Goal: Task Accomplishment & Management: Manage account settings

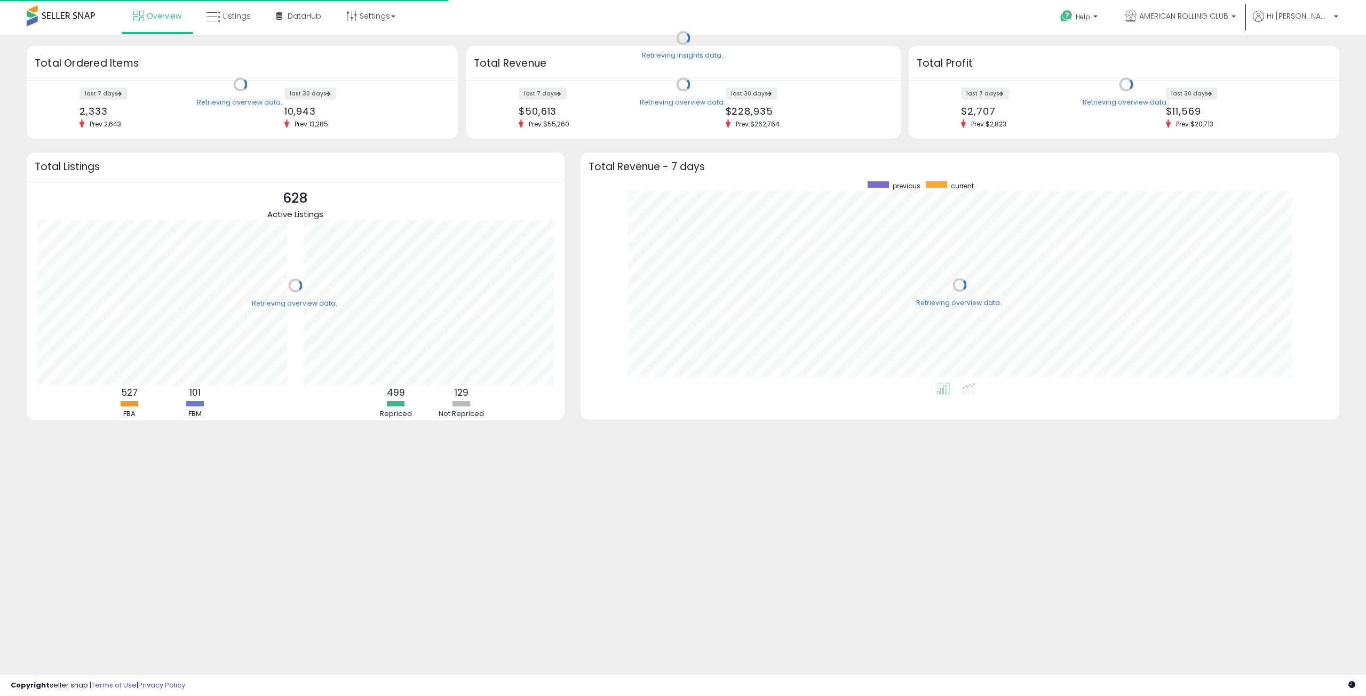
scroll to position [202, 737]
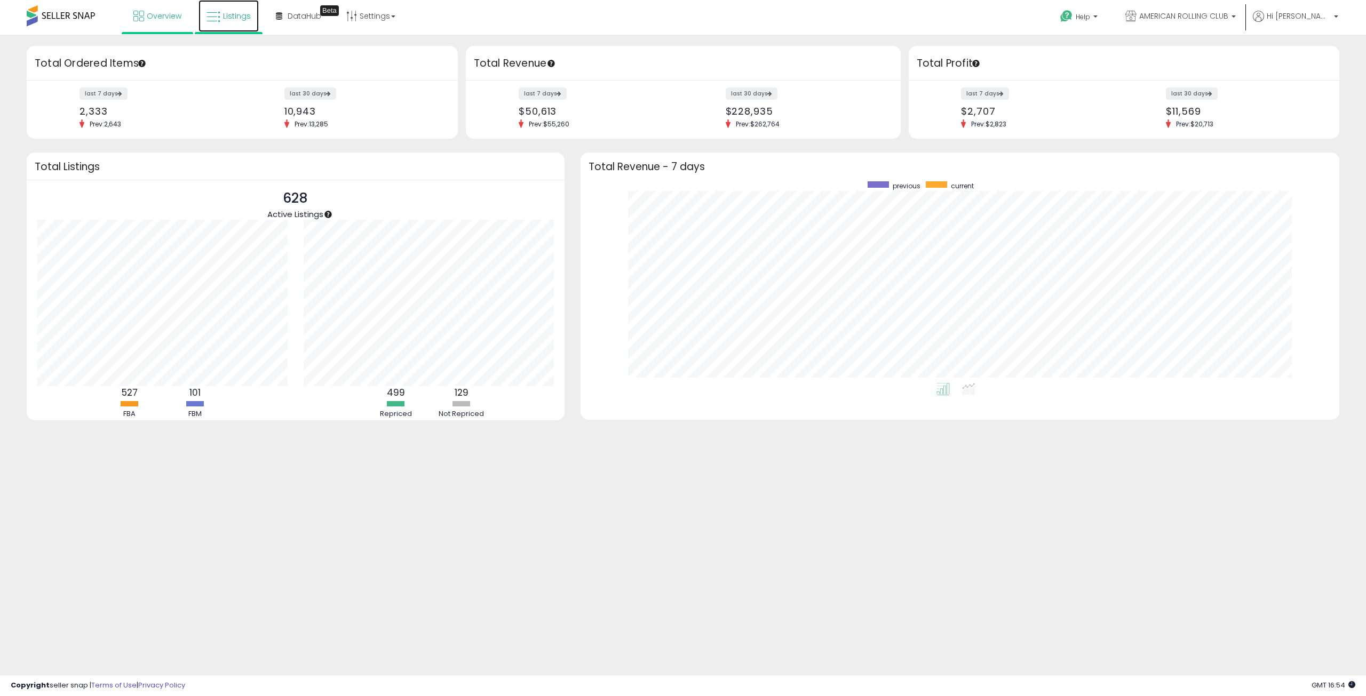
click at [245, 7] on link "Listings" at bounding box center [228, 16] width 60 height 32
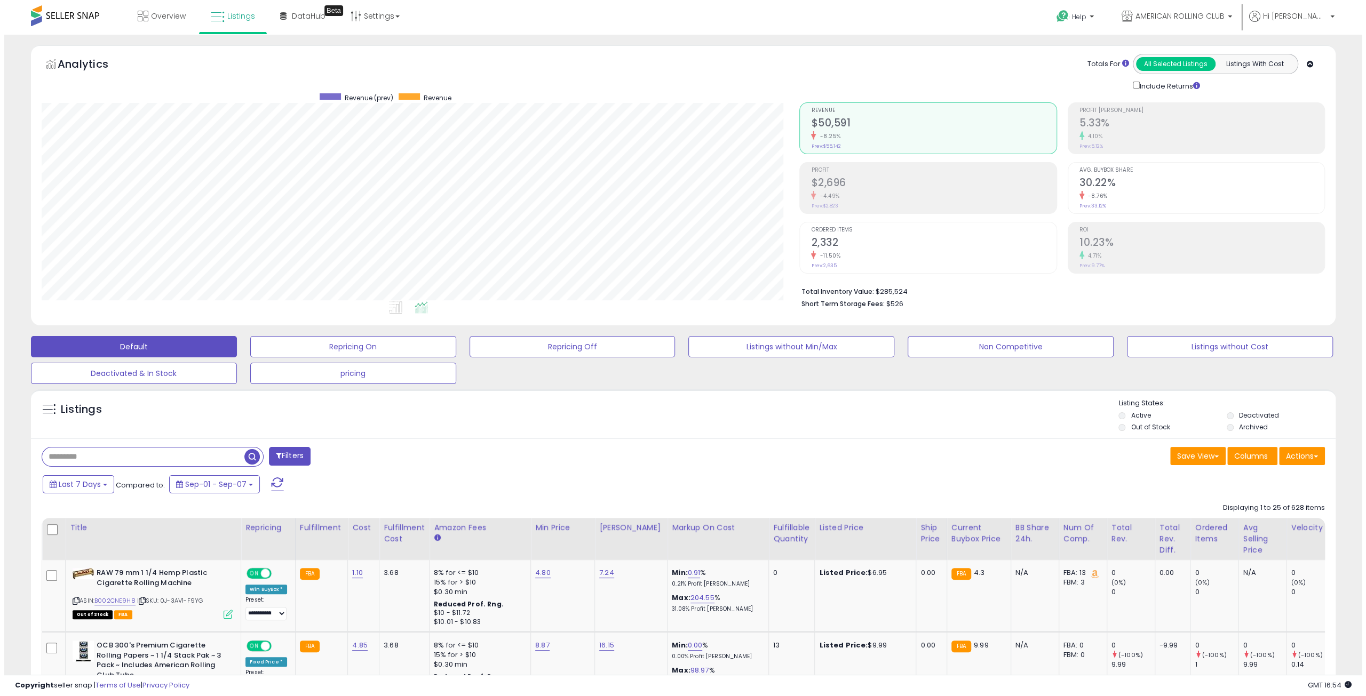
scroll to position [219, 757]
drag, startPoint x: 79, startPoint y: 458, endPoint x: 81, endPoint y: 453, distance: 5.7
click at [81, 453] on input "text" at bounding box center [139, 457] width 202 height 19
paste input "**********"
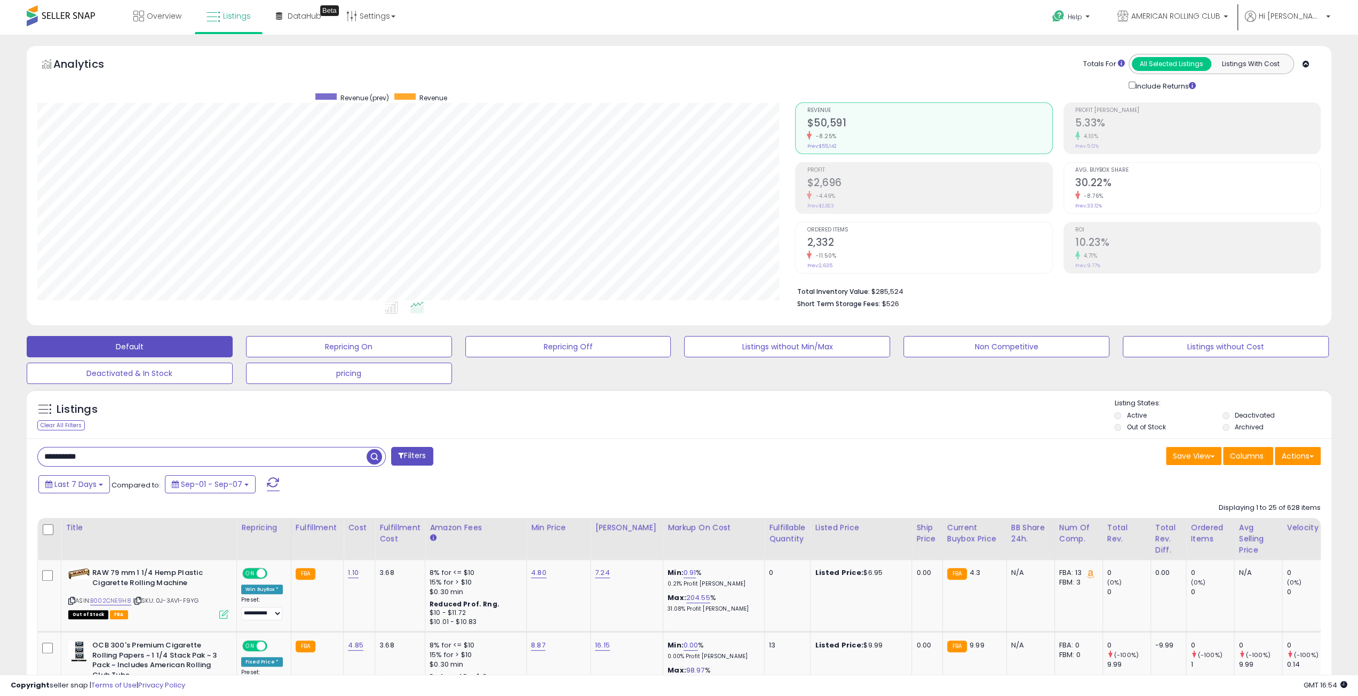
type input "**********"
click at [377, 457] on span "button" at bounding box center [373, 456] width 15 height 15
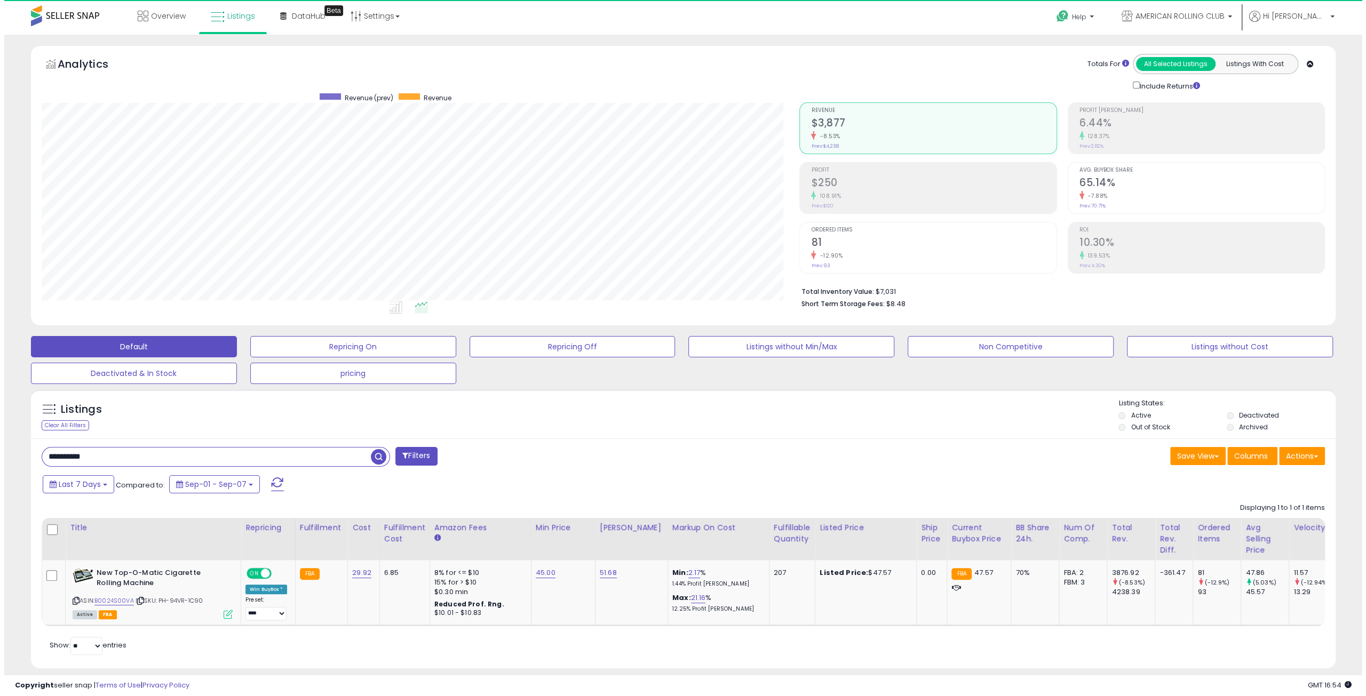
scroll to position [219, 757]
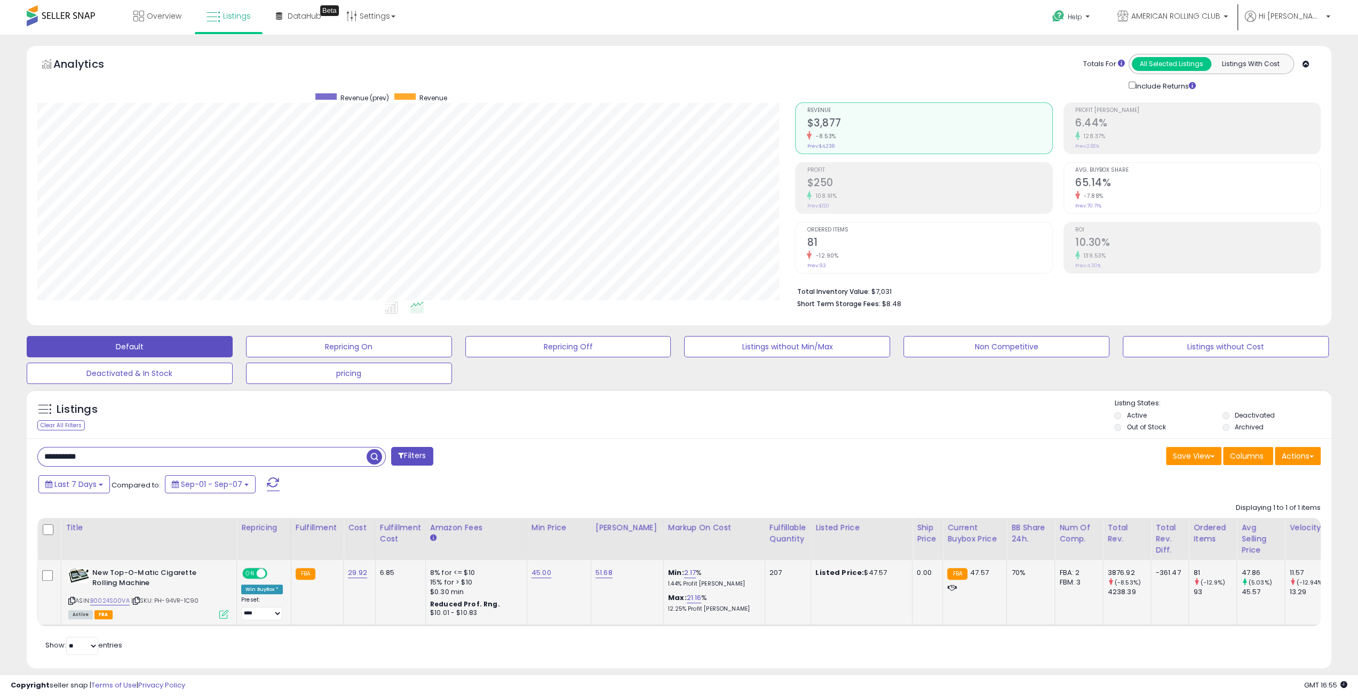
click at [223, 615] on icon at bounding box center [223, 614] width 9 height 9
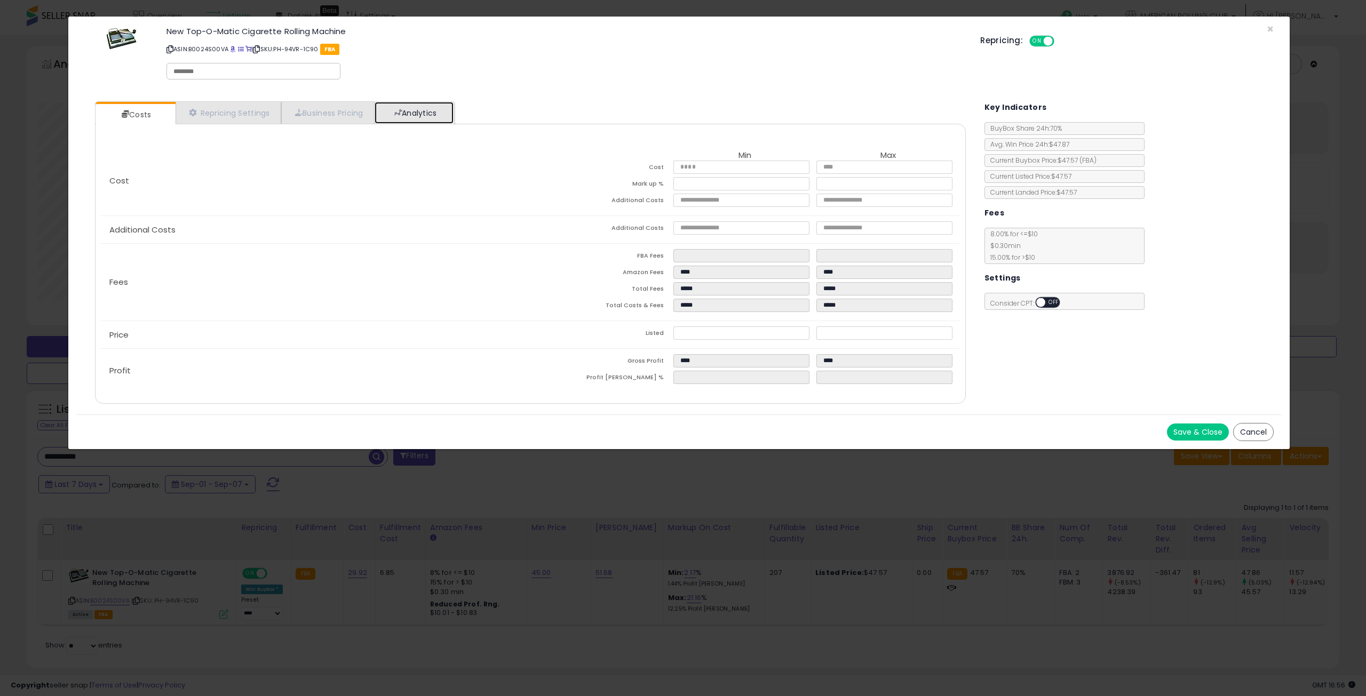
click at [419, 115] on link "Analytics" at bounding box center [413, 113] width 79 height 22
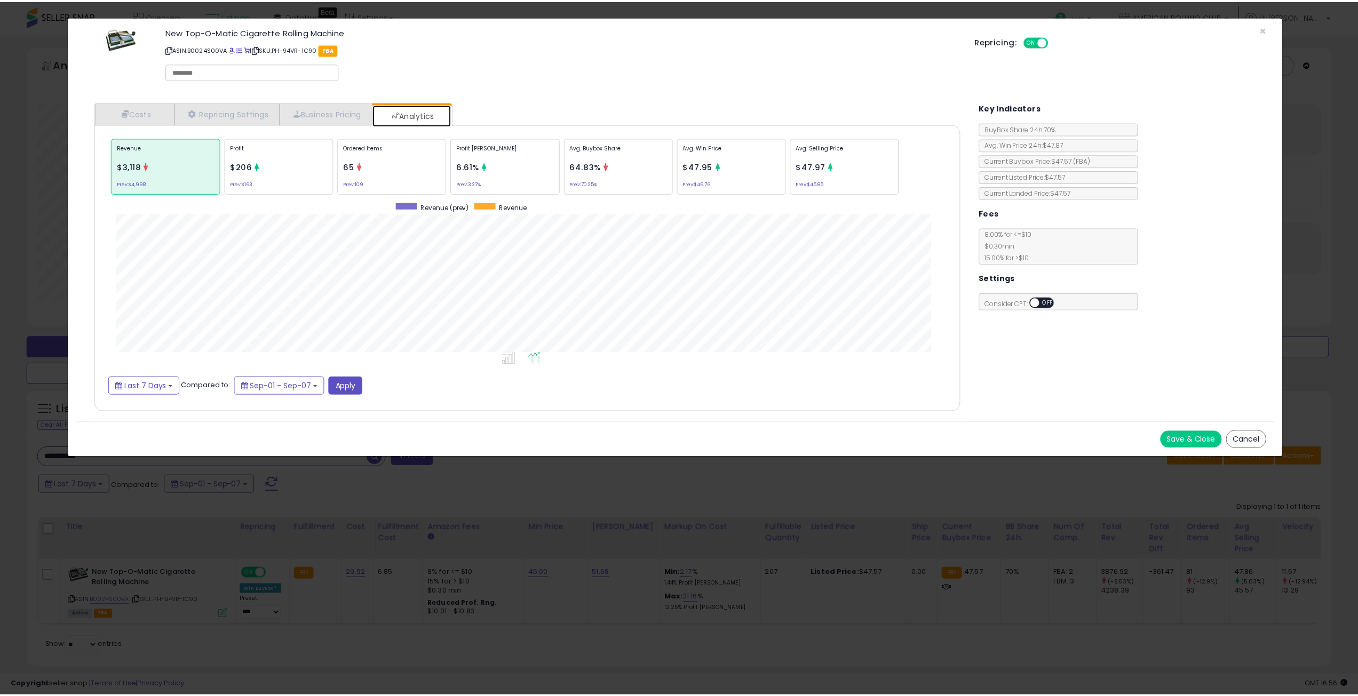
scroll to position [328, 892]
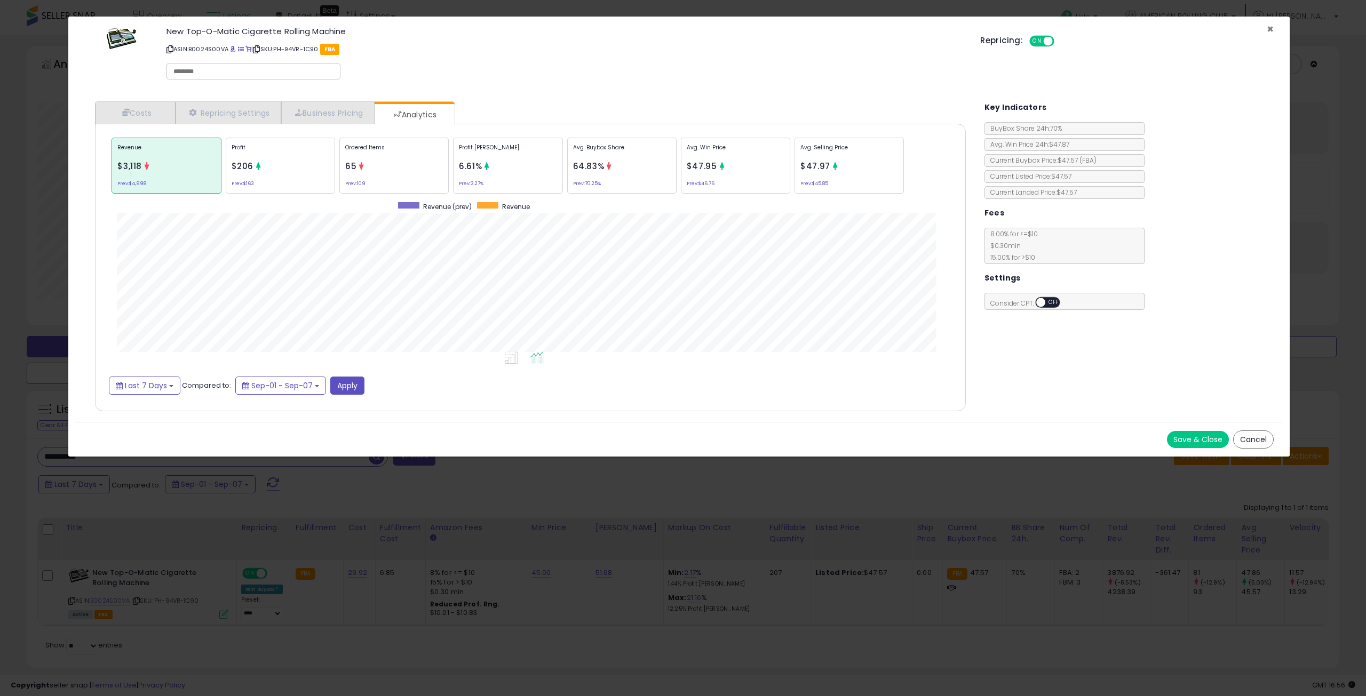
click at [1267, 30] on span "×" at bounding box center [1269, 28] width 7 height 15
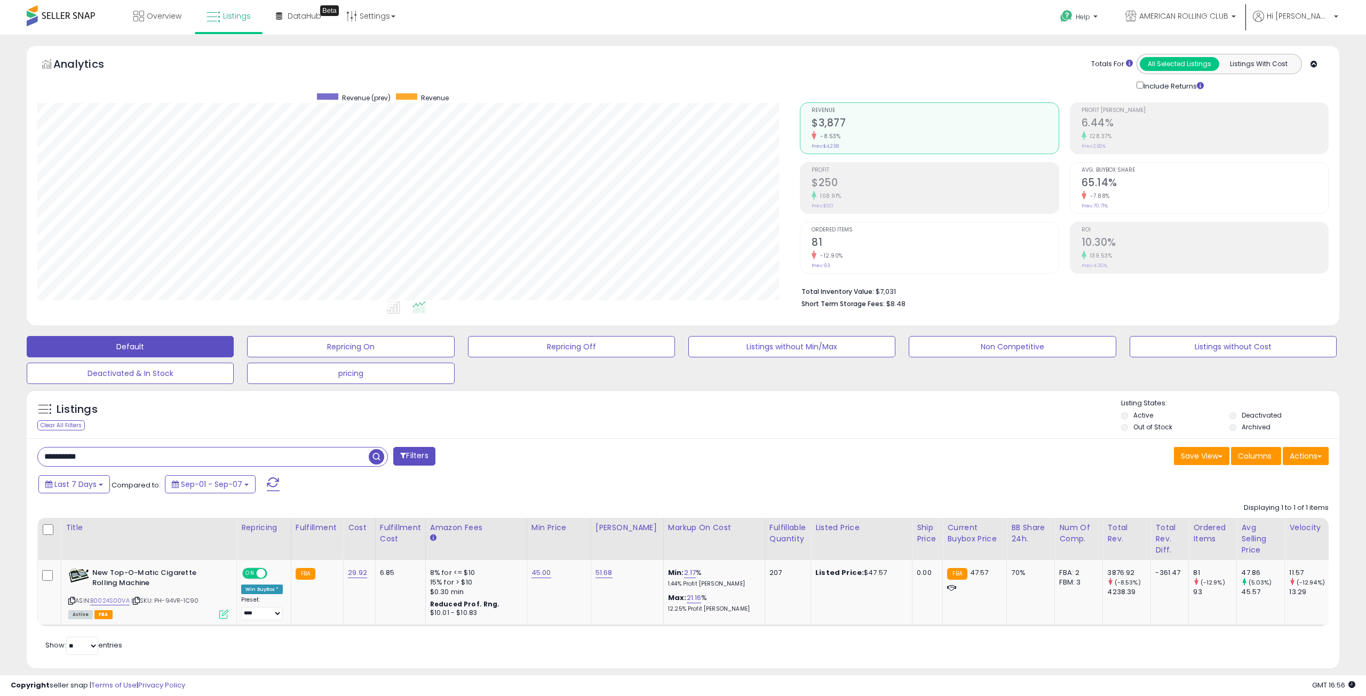
scroll to position [533231, 532692]
drag, startPoint x: 125, startPoint y: 455, endPoint x: 0, endPoint y: 434, distance: 126.6
click at [0, 434] on div "**********" at bounding box center [679, 372] width 1358 height 674
click at [704, 456] on div "Save View Save As New View Update Current View Columns Actions Import Export Vi…" at bounding box center [1004, 457] width 650 height 21
click at [379, 457] on span "button" at bounding box center [373, 456] width 15 height 15
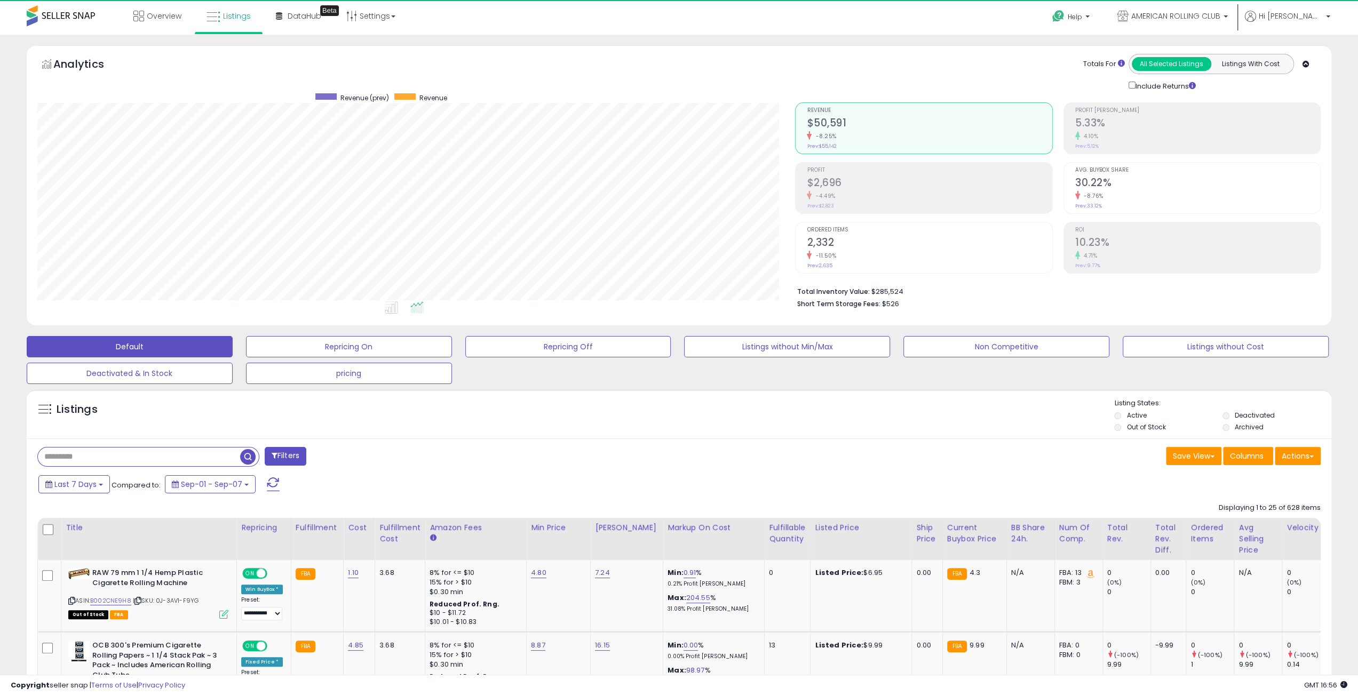
scroll to position [219, 757]
